Goal: Find specific page/section: Find specific page/section

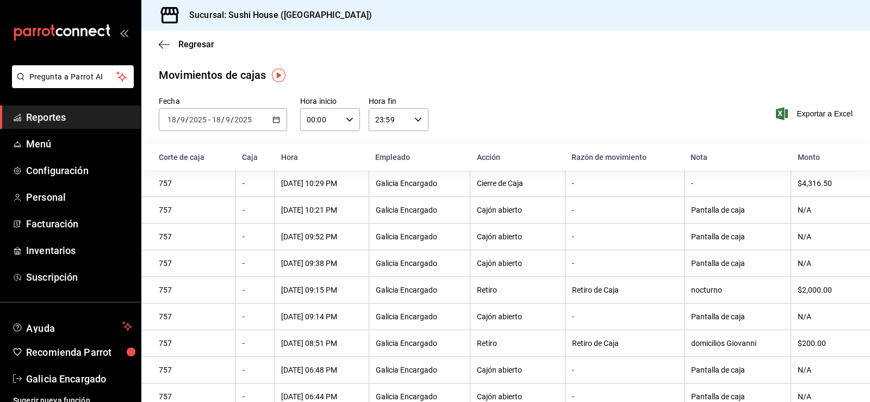
click at [77, 116] on span "Reportes" at bounding box center [79, 117] width 106 height 15
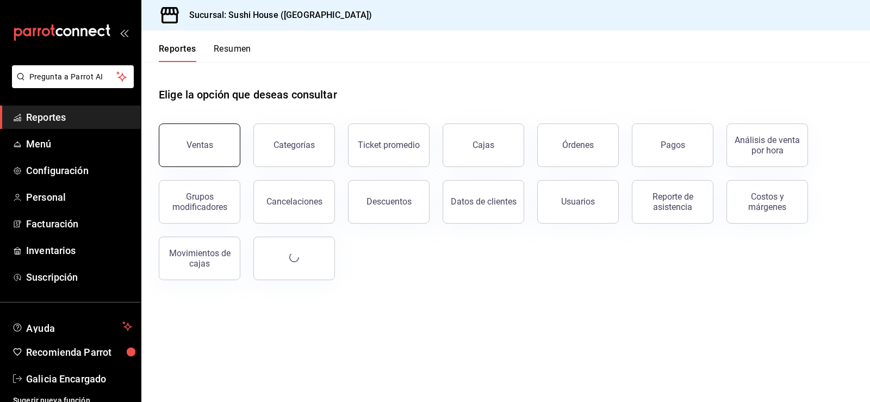
click at [176, 147] on button "Ventas" at bounding box center [200, 144] width 82 height 43
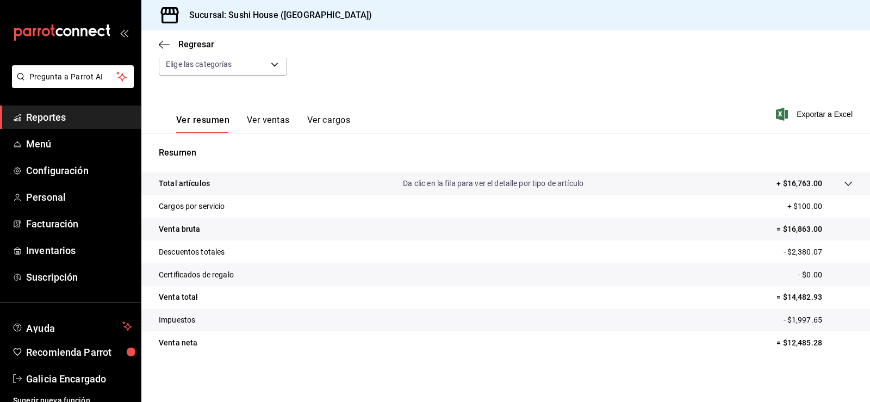
scroll to position [119, 0]
click at [371, 368] on div "Ventas Los artículos listados no incluyen descuentos de orden y el filtro de fe…" at bounding box center [505, 166] width 729 height 437
click at [82, 128] on link "Reportes" at bounding box center [70, 116] width 141 height 23
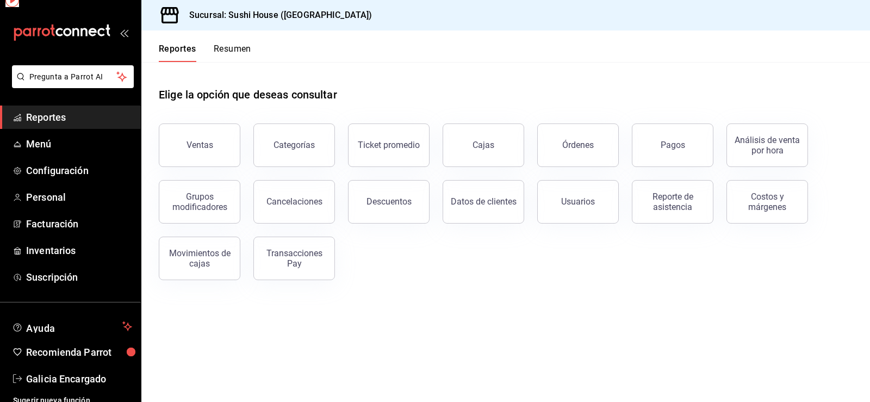
click at [82, 122] on span "Reportes" at bounding box center [79, 117] width 106 height 15
click at [225, 41] on div "Reportes Resumen" at bounding box center [196, 46] width 110 height 32
click at [227, 49] on button "Resumen" at bounding box center [233, 52] width 38 height 18
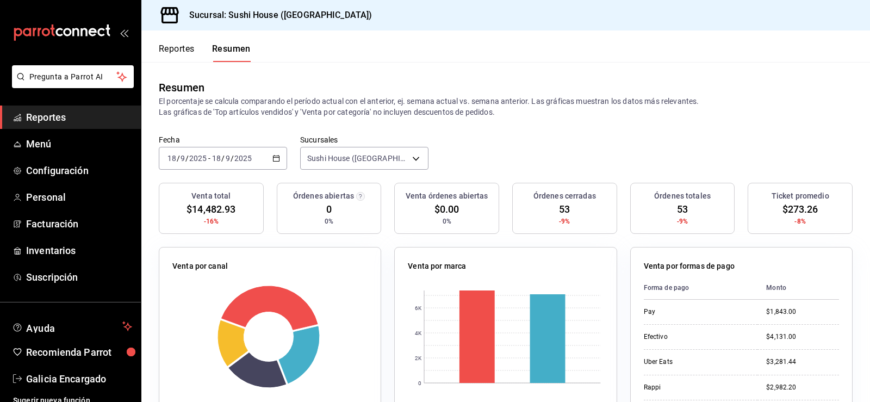
click at [62, 119] on span "Reportes" at bounding box center [79, 117] width 106 height 15
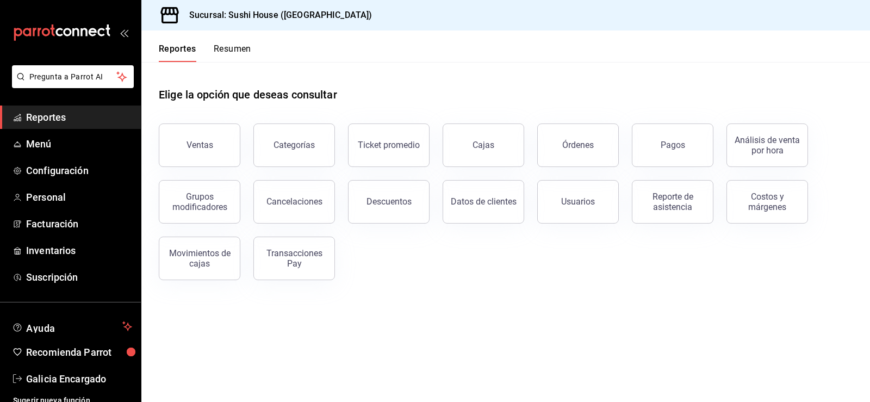
click at [41, 118] on span "Reportes" at bounding box center [79, 117] width 106 height 15
click at [238, 49] on button "Resumen" at bounding box center [233, 52] width 38 height 18
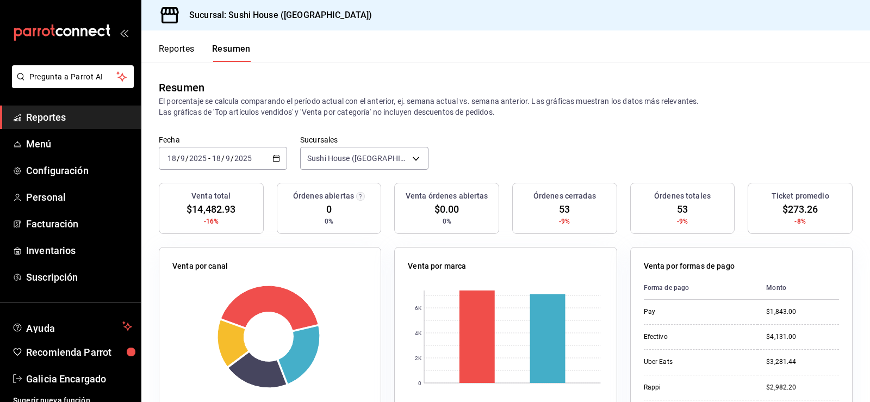
click at [63, 103] on li "Pregunta a Parrot AI" at bounding box center [70, 85] width 132 height 40
click at [69, 111] on span "Reportes" at bounding box center [79, 117] width 106 height 15
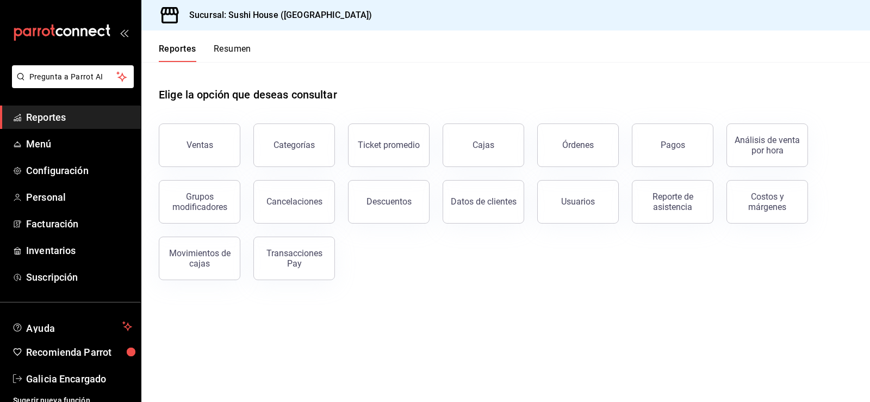
click at [243, 50] on button "Resumen" at bounding box center [233, 52] width 38 height 18
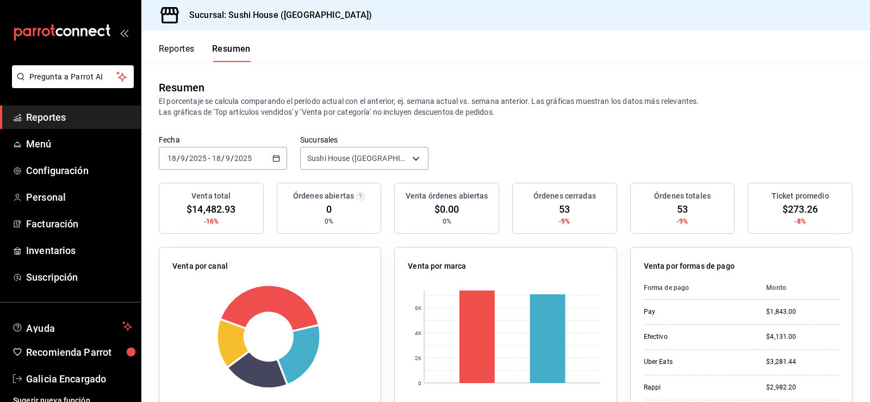
click at [91, 111] on span "Reportes" at bounding box center [79, 117] width 106 height 15
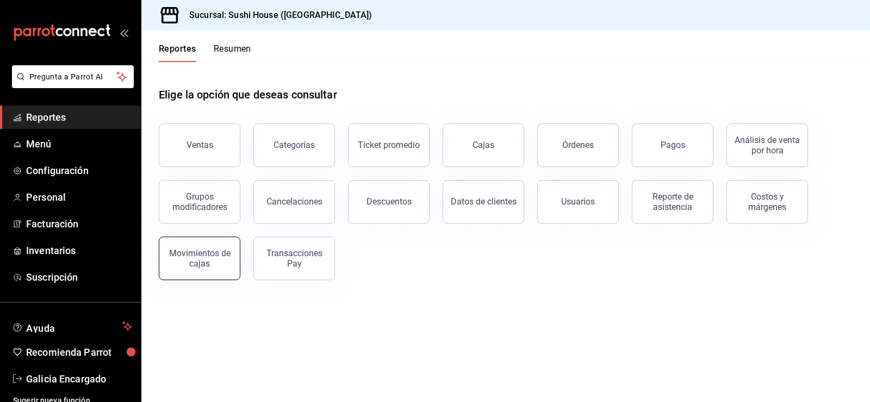
click at [198, 272] on button "Movimientos de cajas" at bounding box center [200, 257] width 82 height 43
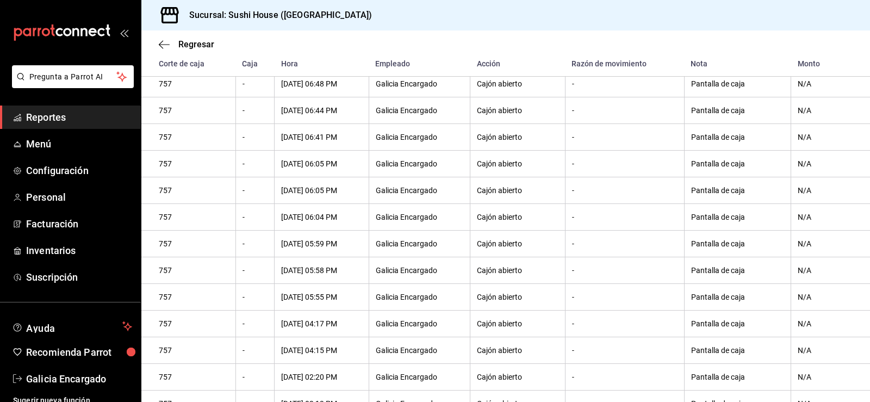
scroll to position [360, 0]
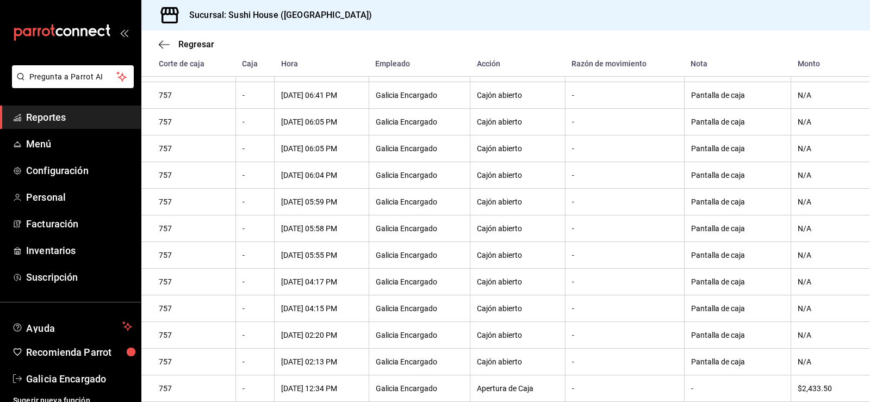
click at [83, 116] on span "Reportes" at bounding box center [79, 117] width 106 height 15
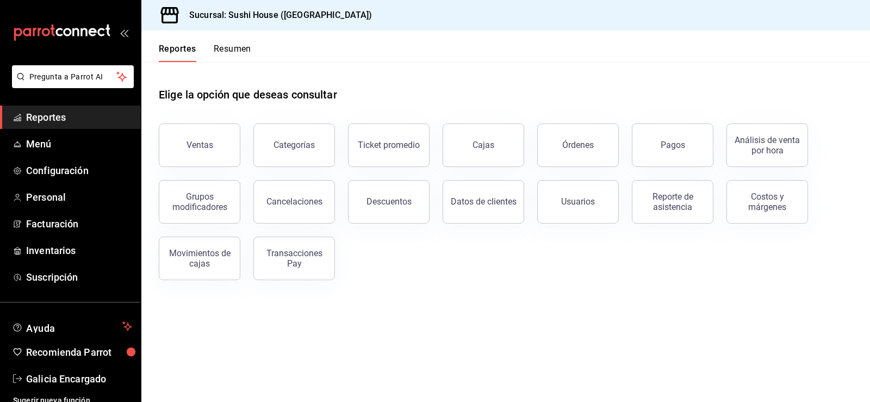
click at [242, 46] on button "Resumen" at bounding box center [233, 52] width 38 height 18
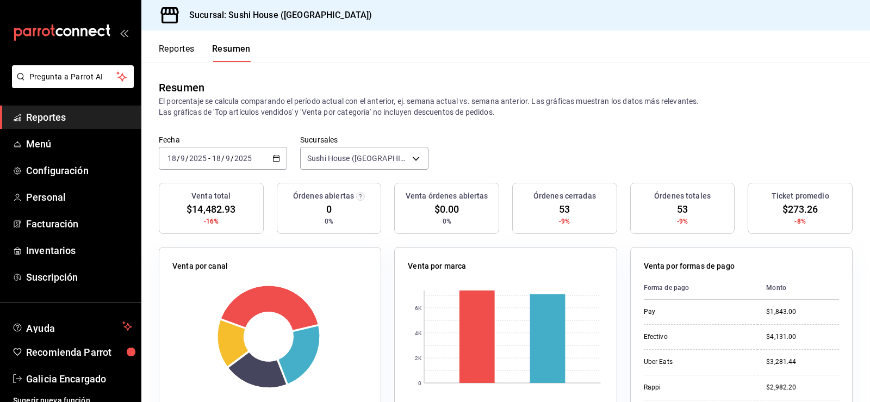
click at [77, 115] on span "Reportes" at bounding box center [79, 117] width 106 height 15
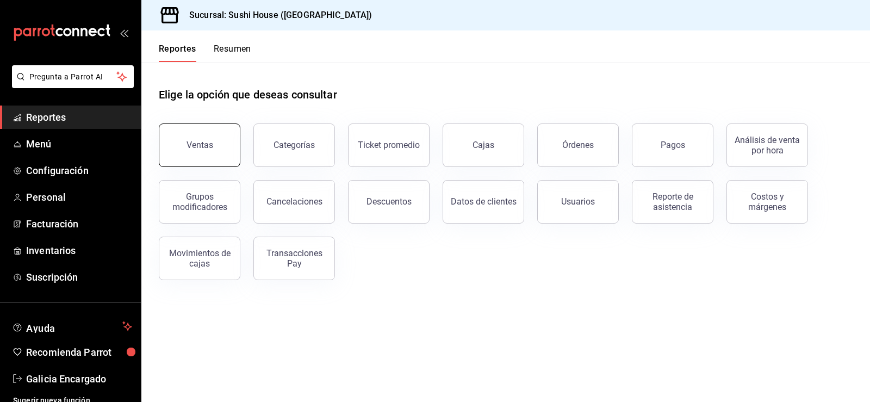
click at [190, 148] on div "Ventas" at bounding box center [199, 145] width 27 height 10
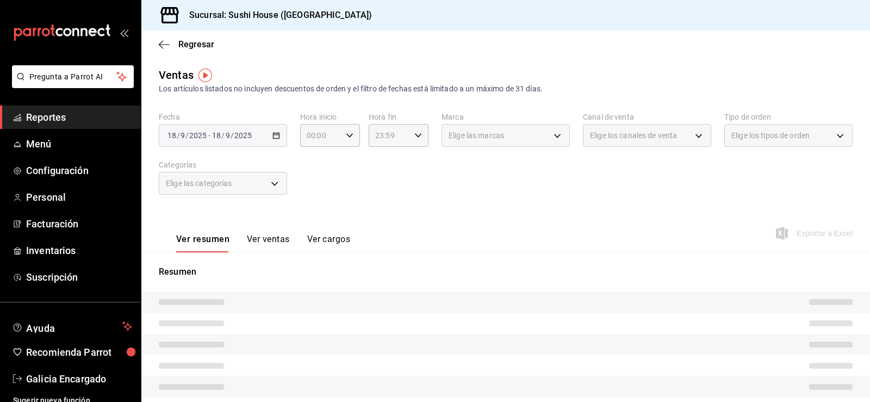
click at [744, 140] on span "Elige los tipos de orden" at bounding box center [770, 135] width 78 height 11
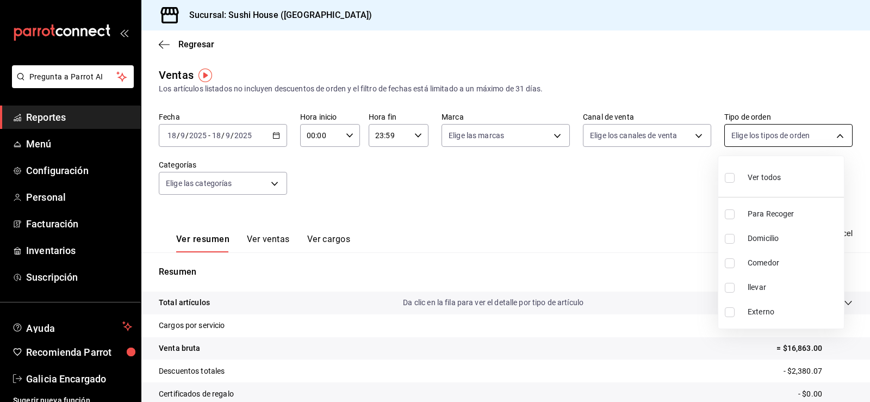
click at [744, 140] on body "Pregunta a Parrot AI Reportes Menú Configuración Personal Facturación Inventari…" at bounding box center [435, 201] width 870 height 402
click at [484, 249] on div at bounding box center [435, 201] width 870 height 402
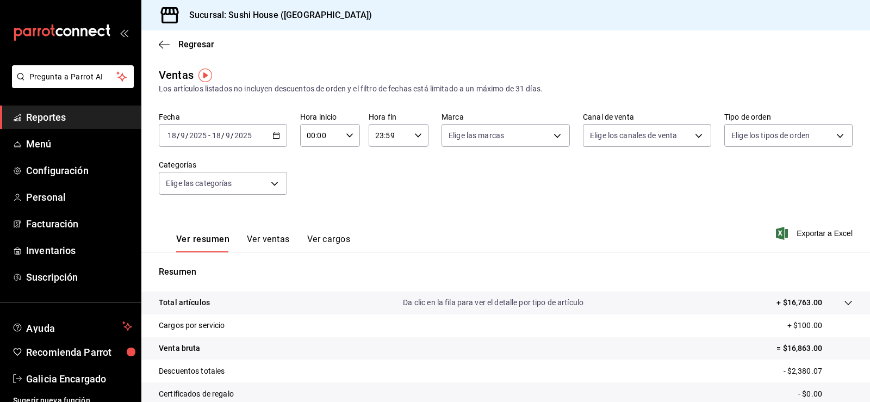
click at [67, 118] on span "Reportes" at bounding box center [79, 117] width 106 height 15
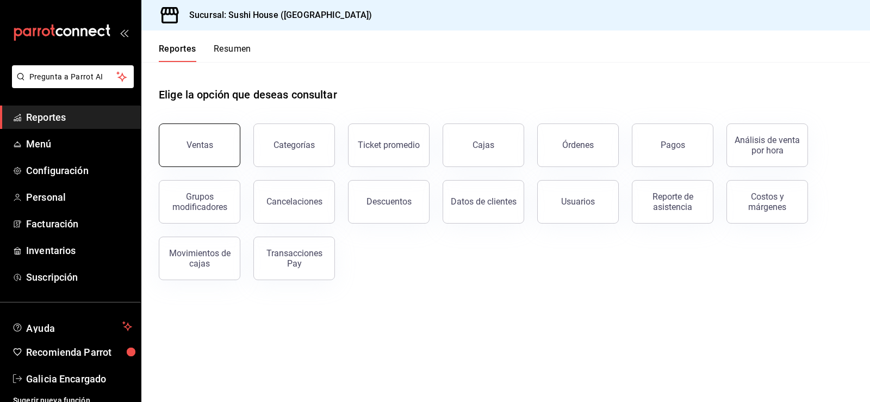
click at [207, 140] on button "Ventas" at bounding box center [200, 144] width 82 height 43
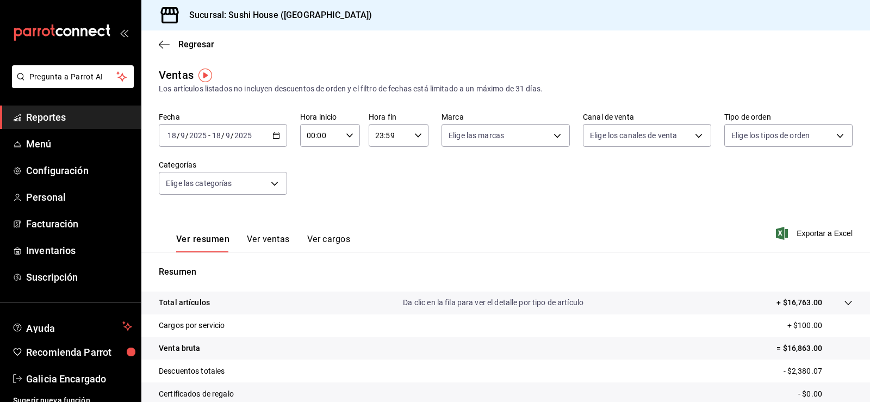
click at [65, 110] on span "Reportes" at bounding box center [79, 117] width 106 height 15
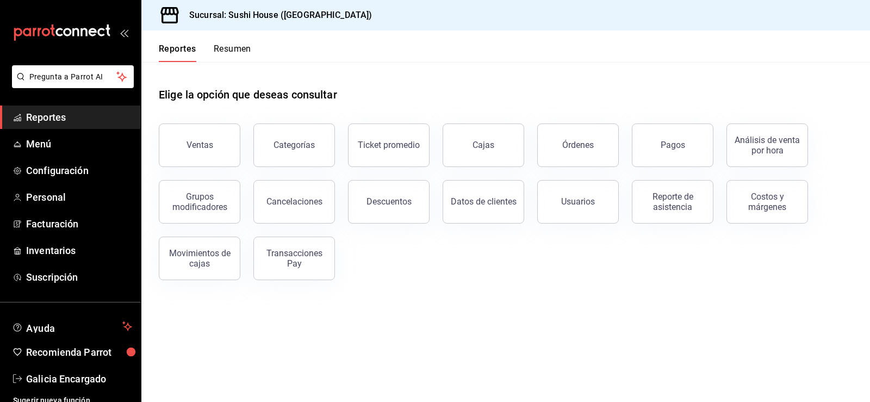
click at [74, 116] on span "Reportes" at bounding box center [79, 117] width 106 height 15
click at [231, 49] on button "Resumen" at bounding box center [233, 52] width 38 height 18
